Goal: Information Seeking & Learning: Learn about a topic

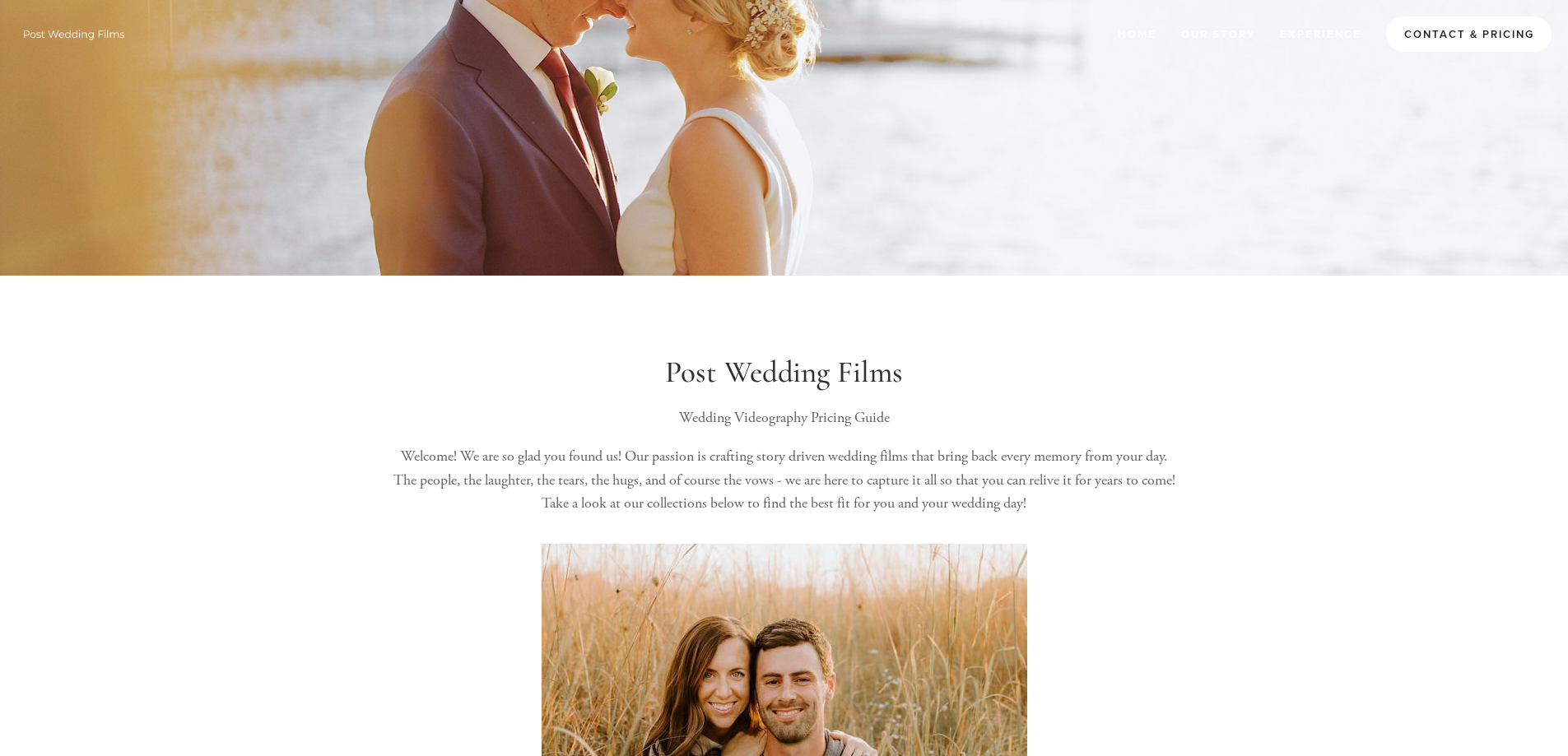
click at [1522, 40] on link "Contact & Pricing" at bounding box center [1469, 34] width 166 height 35
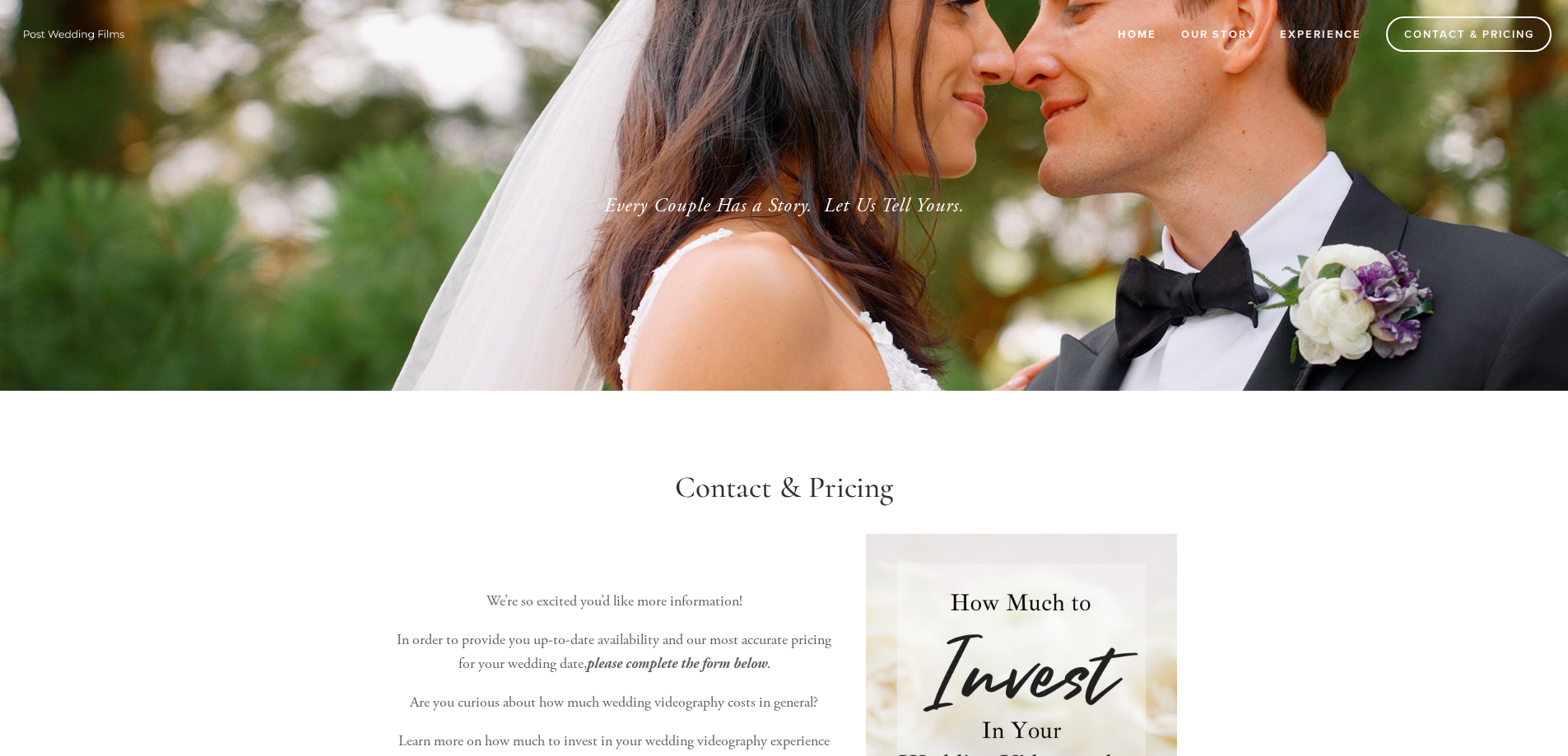
click at [1152, 30] on link "Home" at bounding box center [1137, 34] width 60 height 27
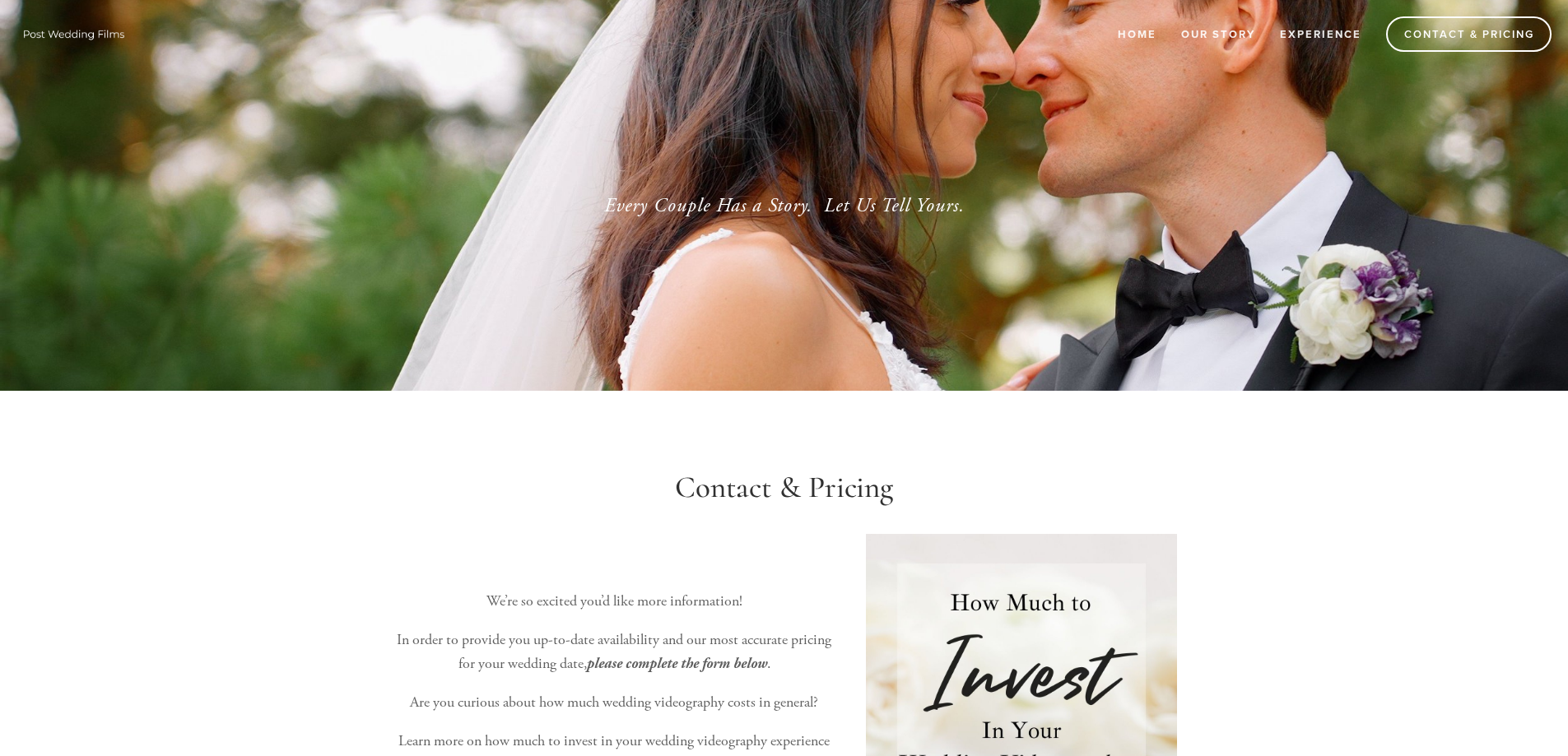
scroll to position [82, 0]
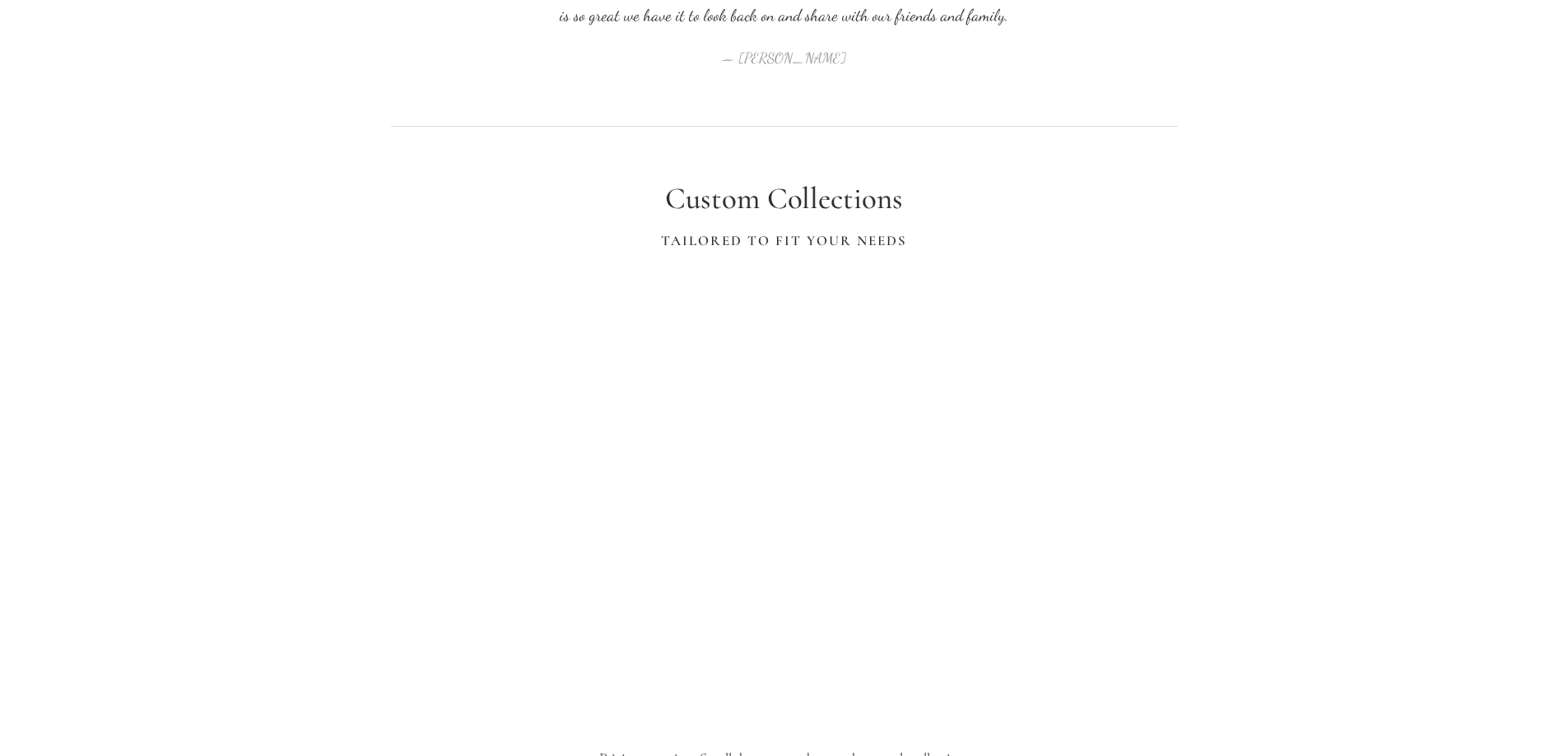
scroll to position [3068, 0]
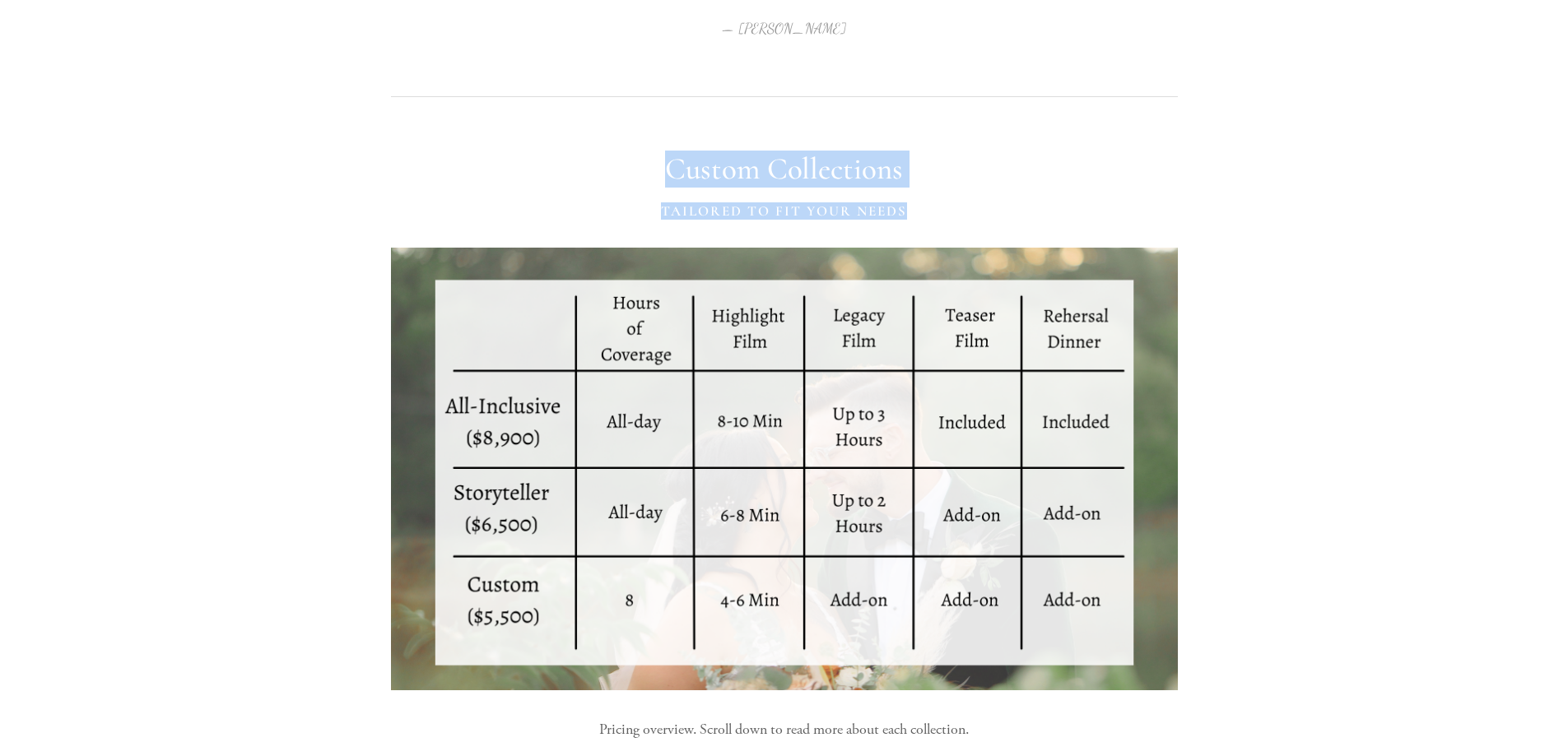
drag, startPoint x: 229, startPoint y: 115, endPoint x: 291, endPoint y: 331, distance: 224.7
click at [1165, 187] on h1 "Custom Collections" at bounding box center [784, 169] width 787 height 36
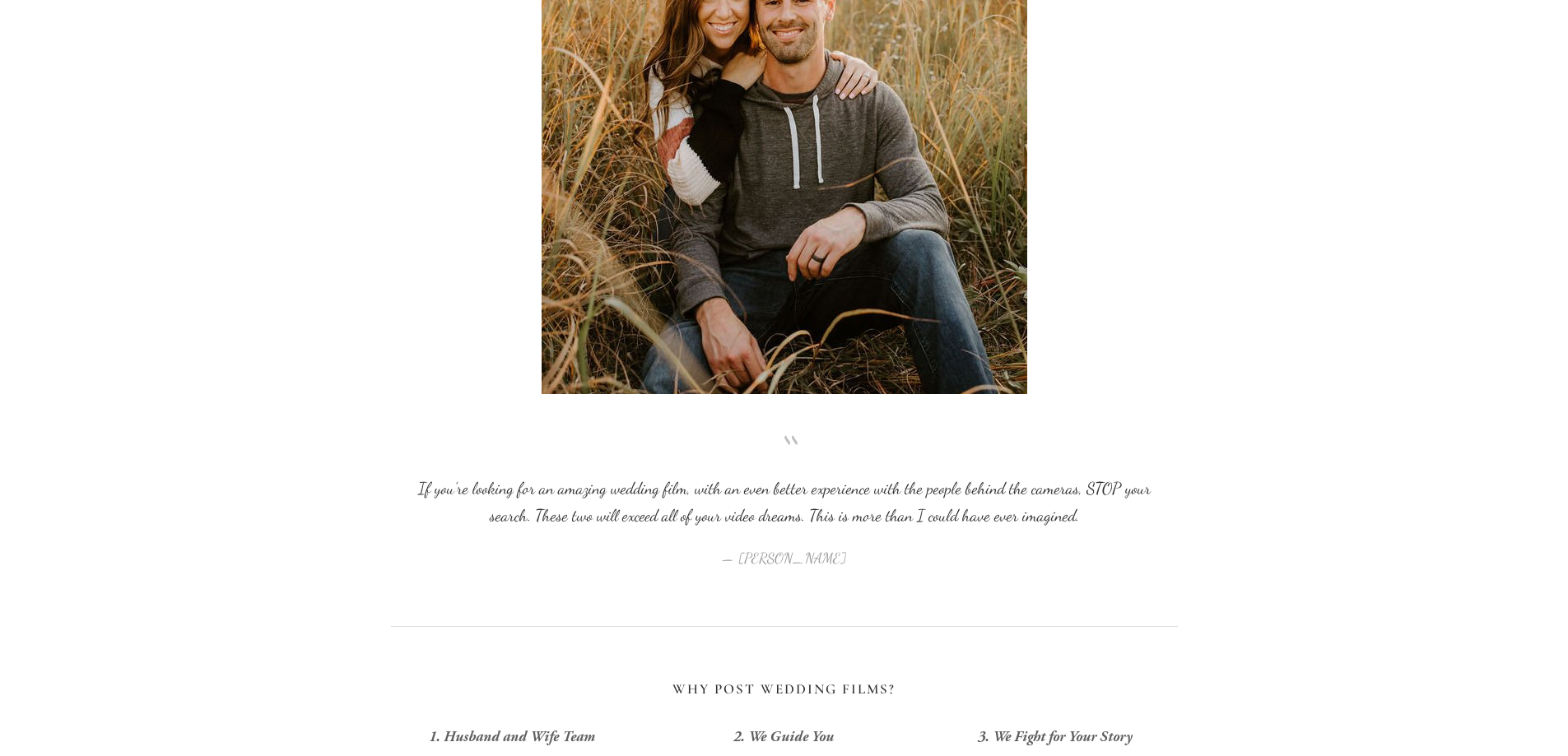
scroll to position [0, 0]
